Goal: Check status

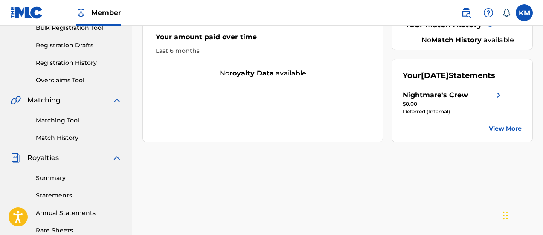
scroll to position [171, 0]
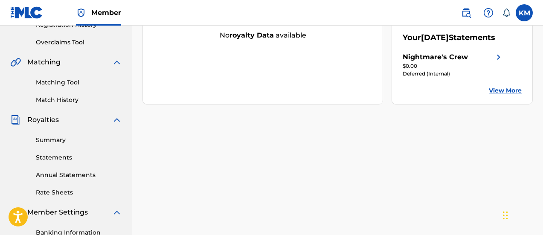
click at [439, 70] on div "$0.00" at bounding box center [453, 66] width 101 height 8
